Goal: Find specific page/section: Find specific page/section

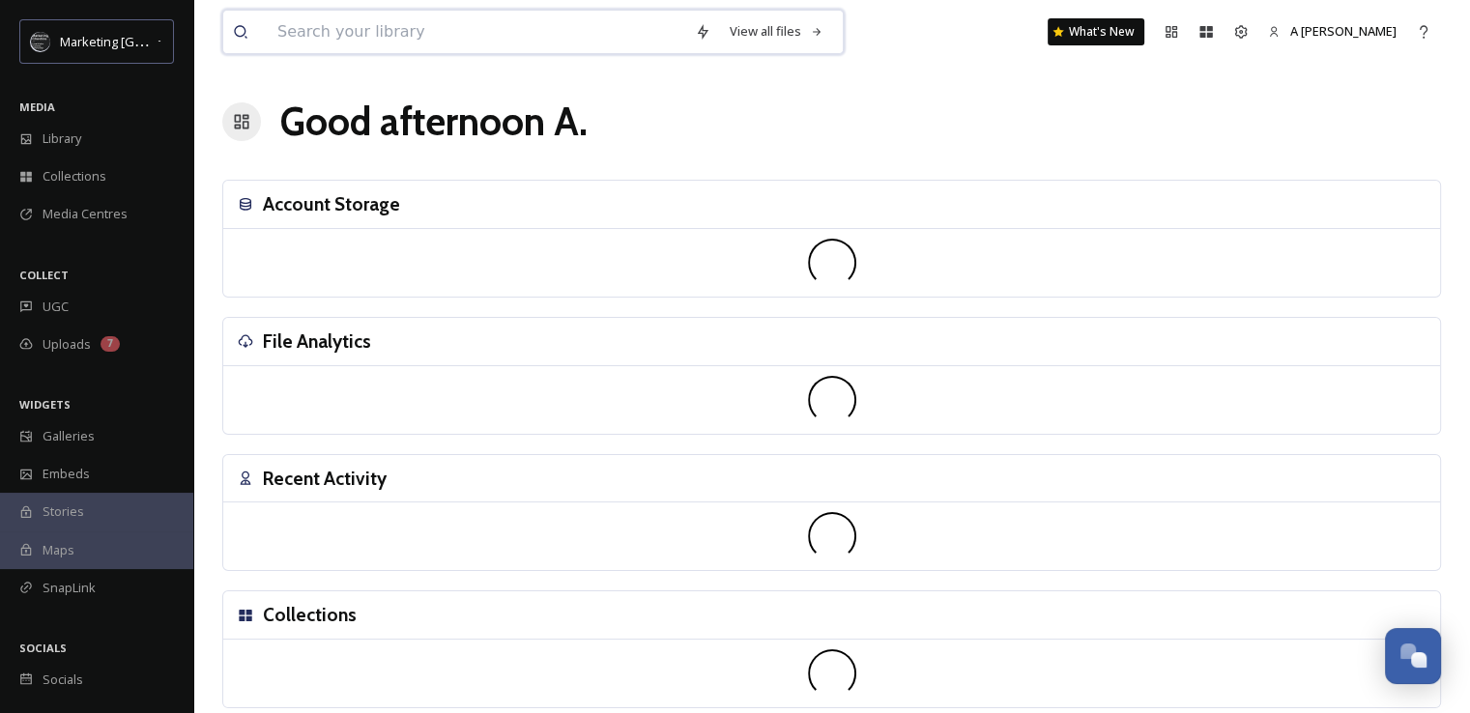
click at [311, 36] on input at bounding box center [476, 32] width 417 height 43
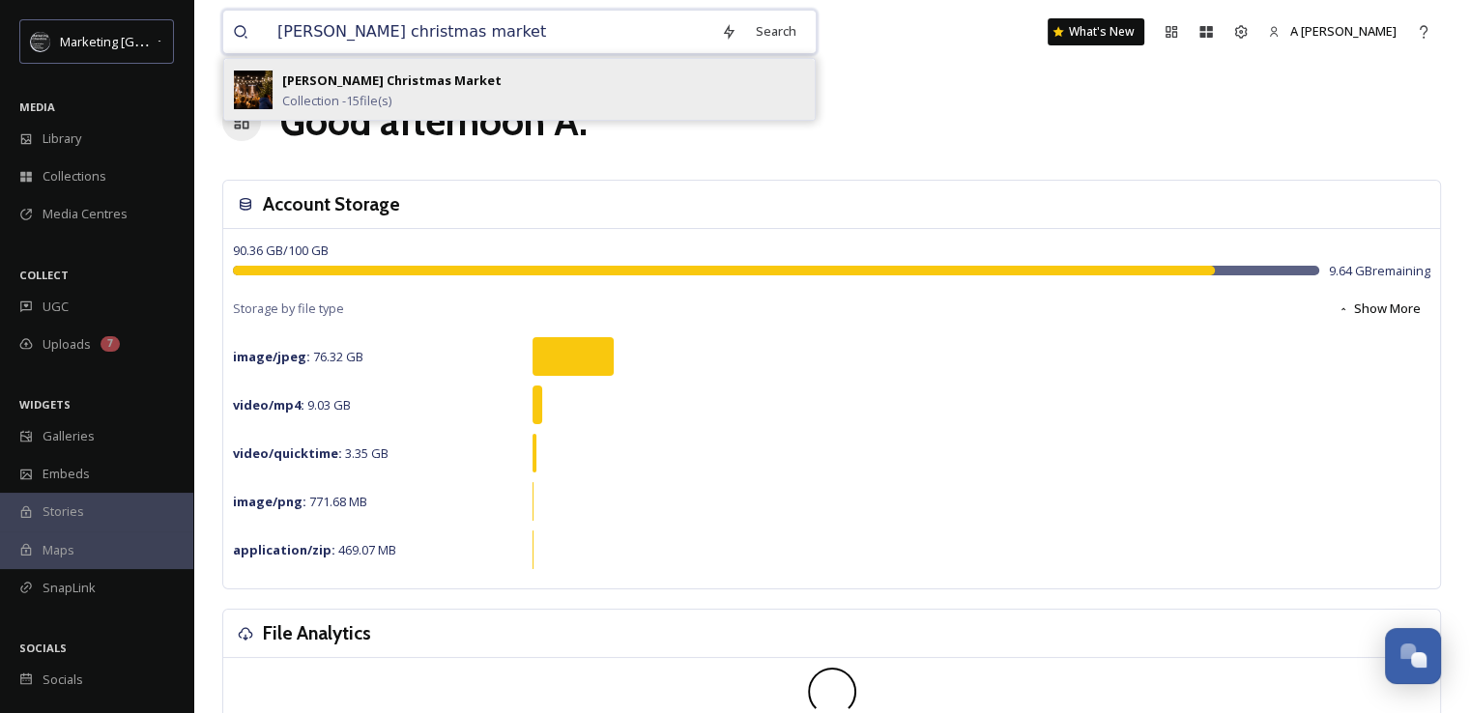
type input "[PERSON_NAME] christmas market"
click at [323, 83] on strong "[PERSON_NAME] Christmas Market" at bounding box center [391, 80] width 219 height 17
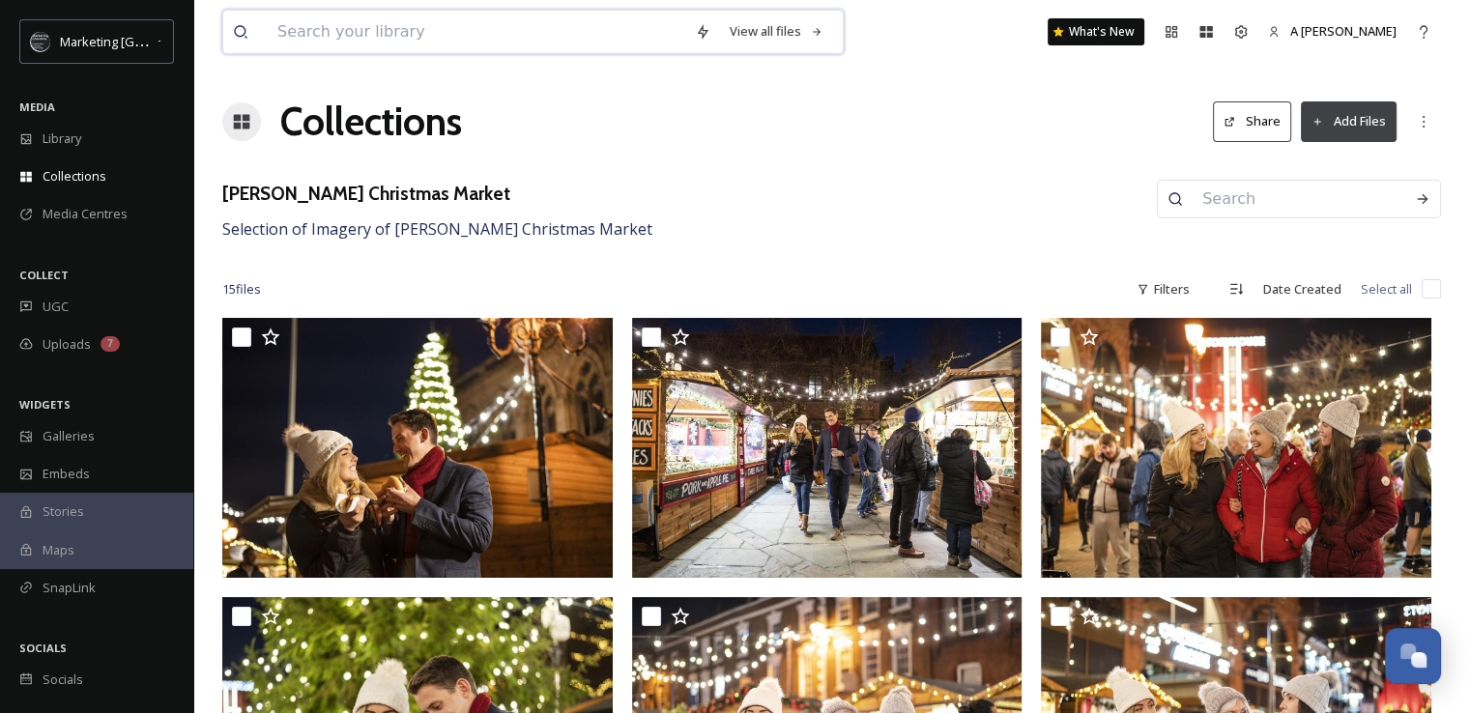
click at [320, 16] on input at bounding box center [476, 32] width 417 height 43
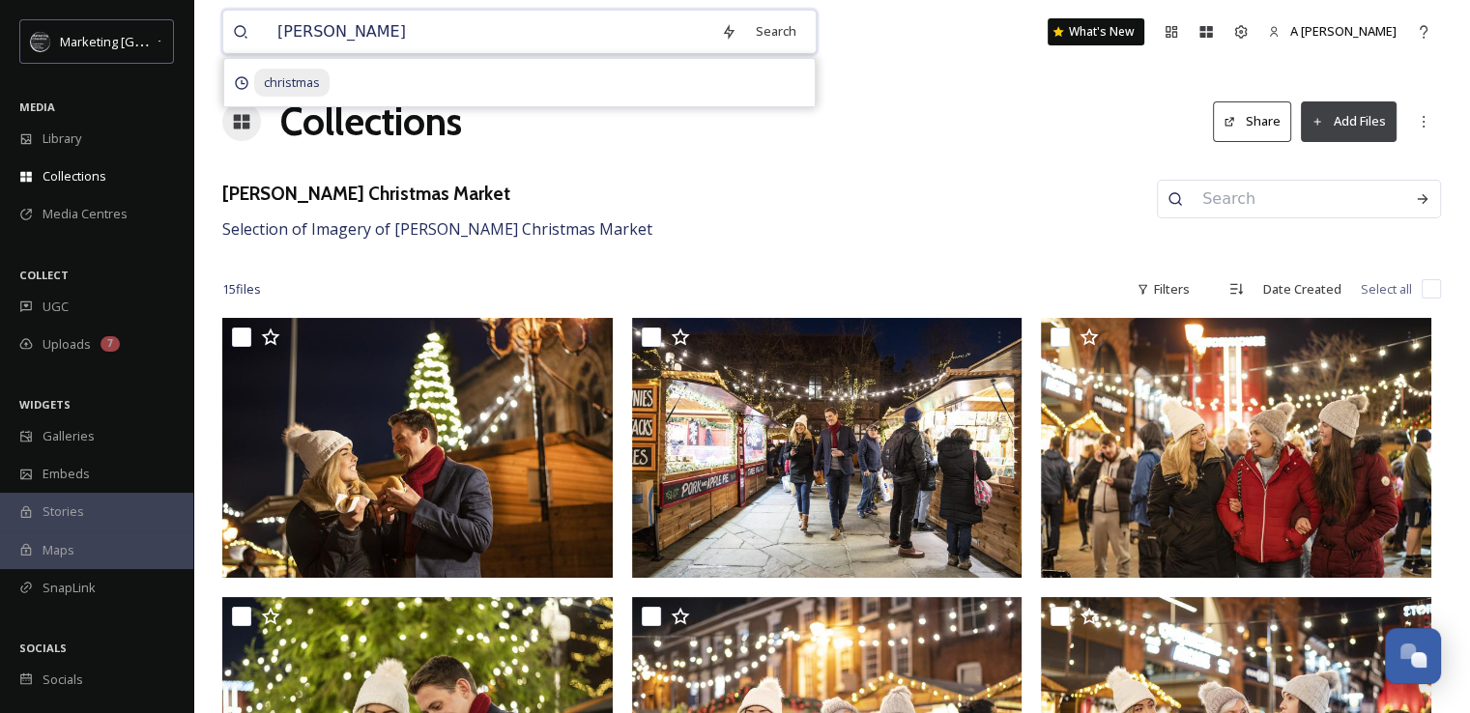
type input "[PERSON_NAME] christmas"
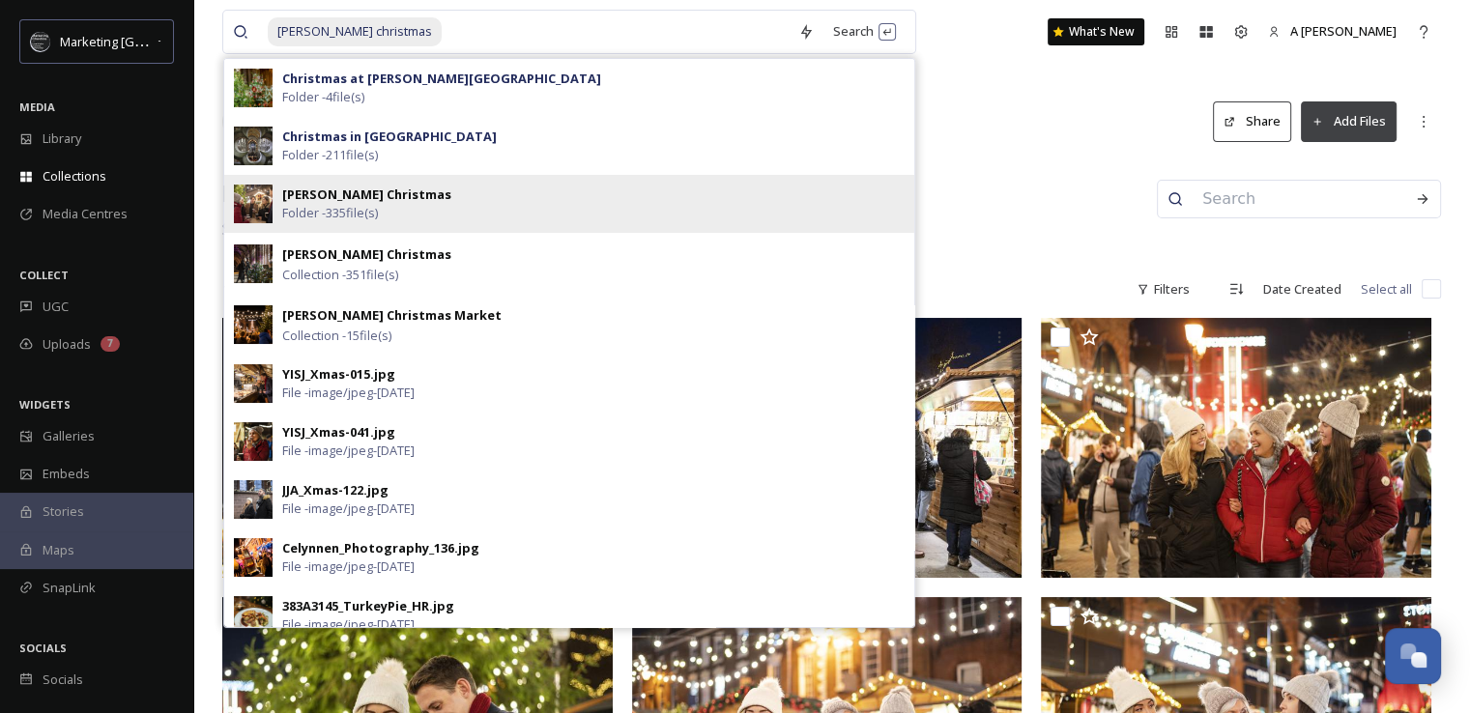
click at [406, 209] on div "[PERSON_NAME] Christmas Folder - 335 file(s)" at bounding box center [593, 204] width 622 height 37
